Goal: Entertainment & Leisure: Consume media (video, audio)

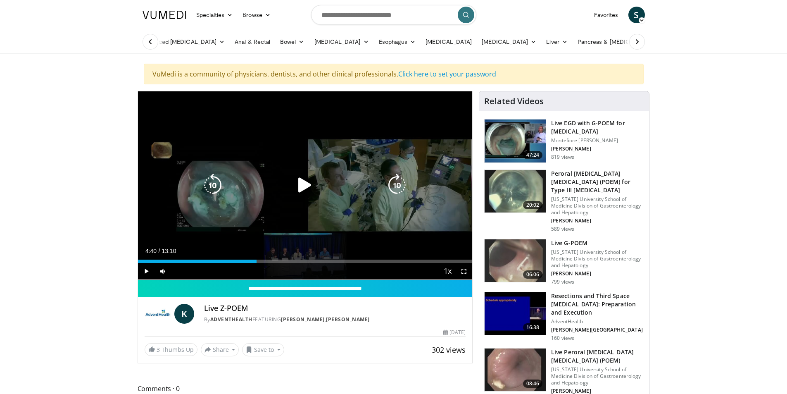
click at [306, 186] on icon "Video Player" at bounding box center [304, 185] width 23 height 23
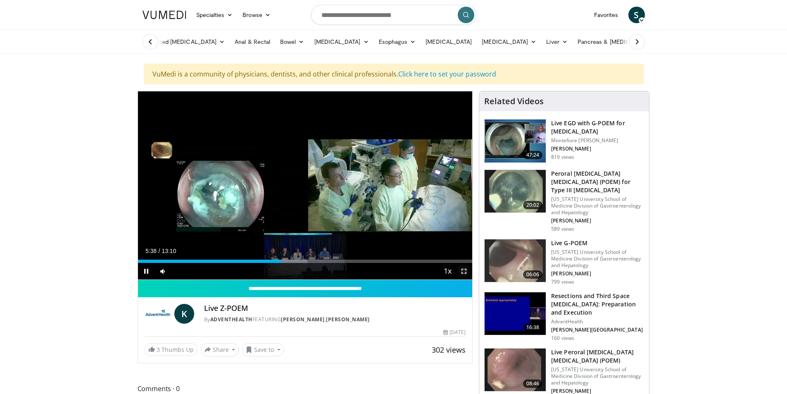
click at [465, 274] on span "Video Player" at bounding box center [464, 271] width 17 height 17
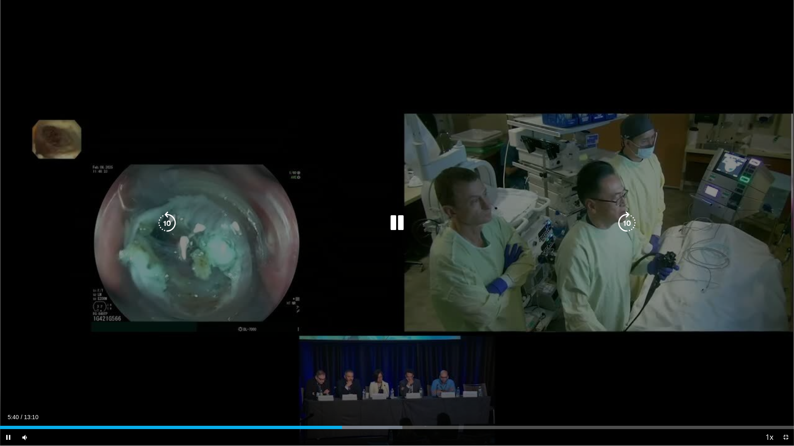
drag, startPoint x: 444, startPoint y: 380, endPoint x: 448, endPoint y: 377, distance: 5.0
click at [447, 377] on div "10 seconds Tap to unmute" at bounding box center [397, 223] width 794 height 446
drag, startPoint x: 398, startPoint y: 226, endPoint x: 398, endPoint y: 243, distance: 17.4
click at [398, 226] on icon "Video Player" at bounding box center [396, 223] width 23 height 23
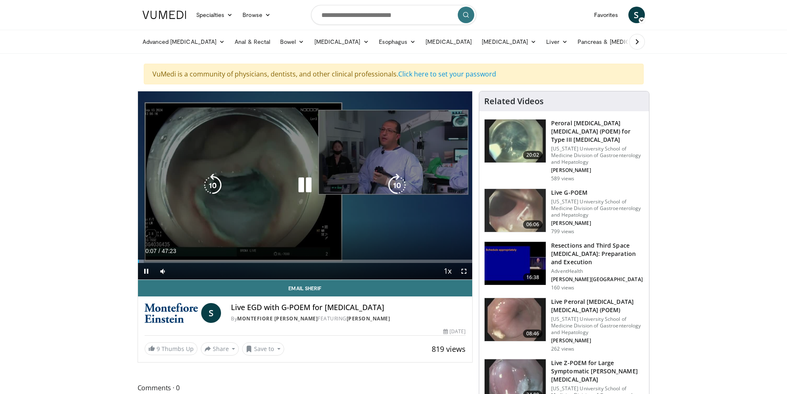
click at [298, 184] on icon "Video Player" at bounding box center [304, 185] width 23 height 23
